Goal: Task Accomplishment & Management: Complete application form

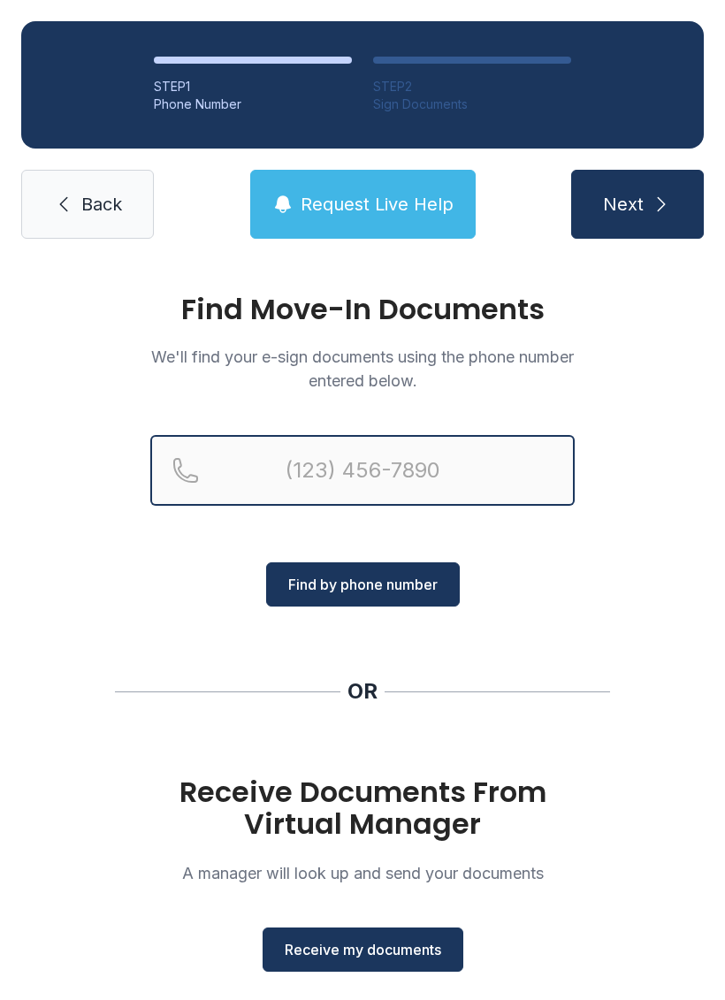
click at [432, 469] on input "Reservation phone number" at bounding box center [362, 470] width 425 height 71
type input "[PHONE_NUMBER]"
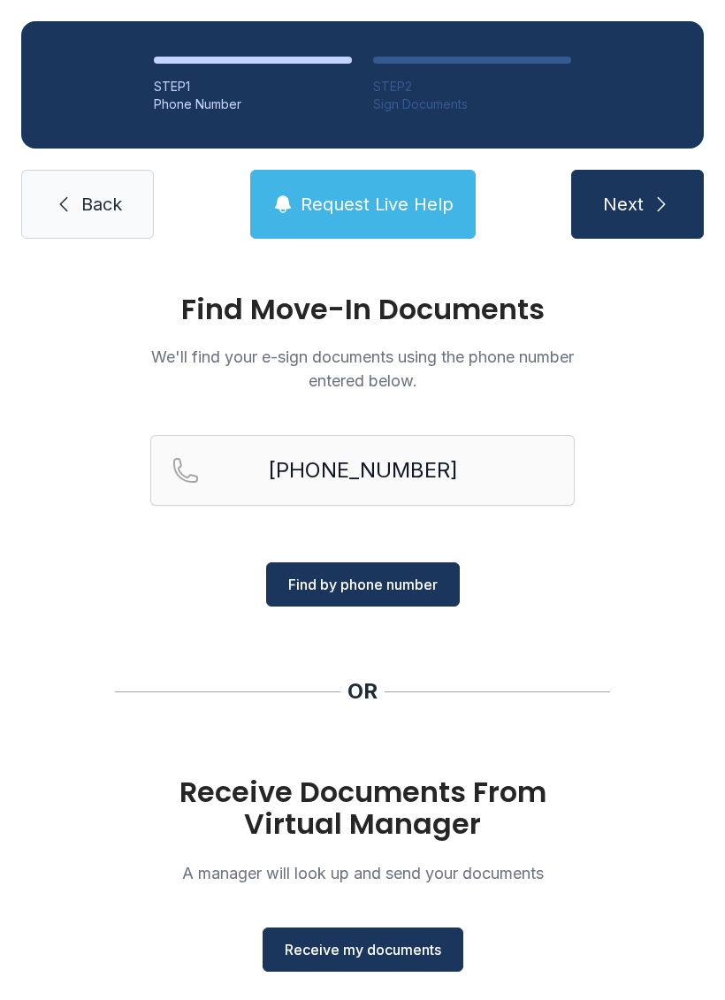
click at [405, 594] on span "Find by phone number" at bounding box center [362, 584] width 149 height 21
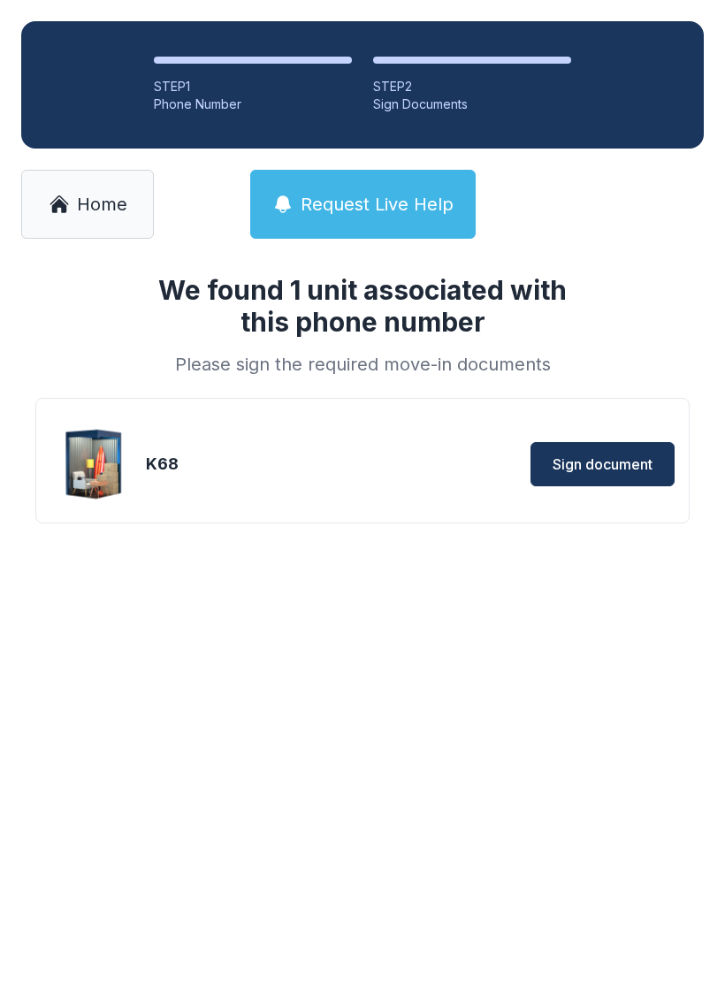
click at [388, 582] on div "We found 1 unit associated with this phone number Please sign the required move…" at bounding box center [362, 427] width 725 height 334
click at [612, 466] on span "Sign document" at bounding box center [603, 464] width 100 height 21
click at [599, 448] on button "Sign document" at bounding box center [603, 464] width 144 height 44
click at [615, 463] on span "Sign document" at bounding box center [603, 464] width 100 height 21
click at [601, 457] on span "Sign document" at bounding box center [603, 464] width 100 height 21
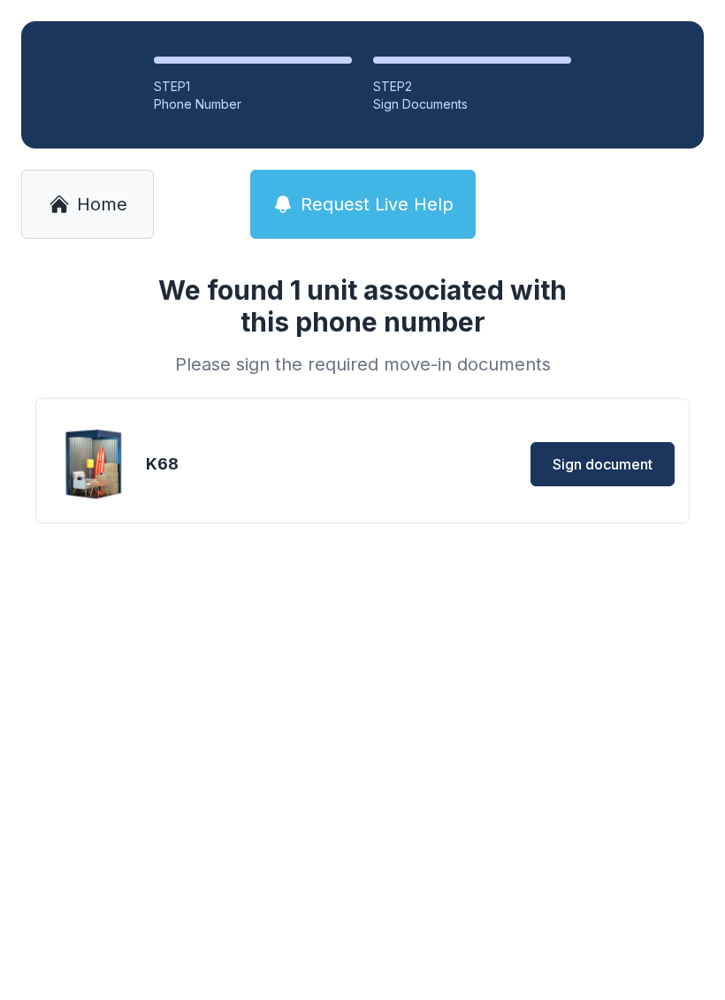
click at [78, 214] on span "Home" at bounding box center [102, 204] width 50 height 25
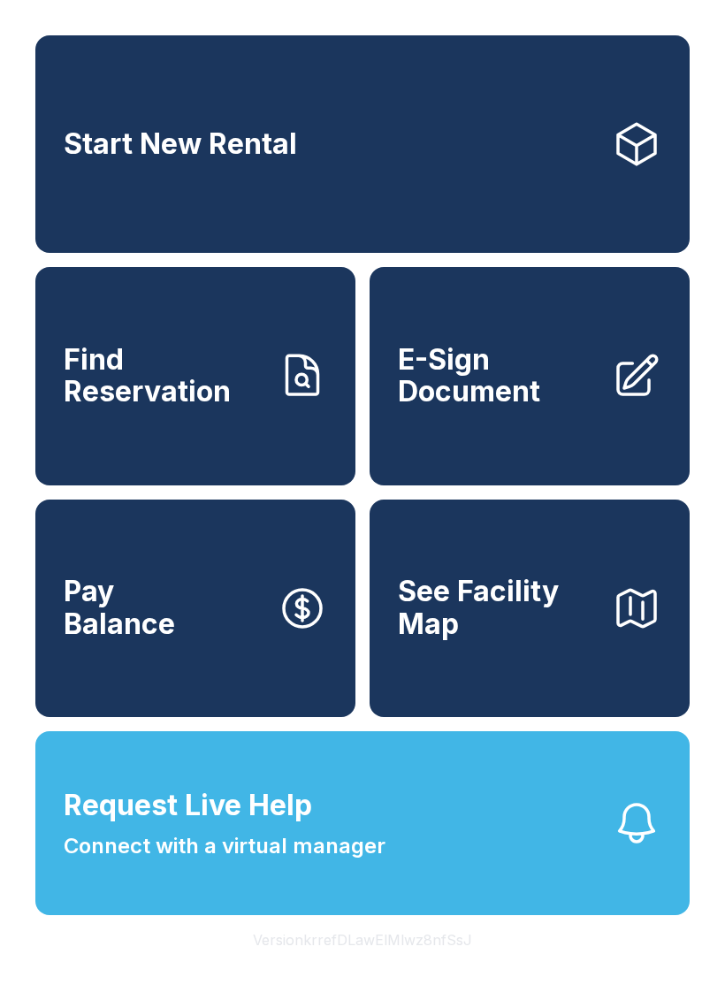
click at [526, 640] on span "See Facility Map" at bounding box center [498, 608] width 200 height 65
